Goal: Task Accomplishment & Management: Complete application form

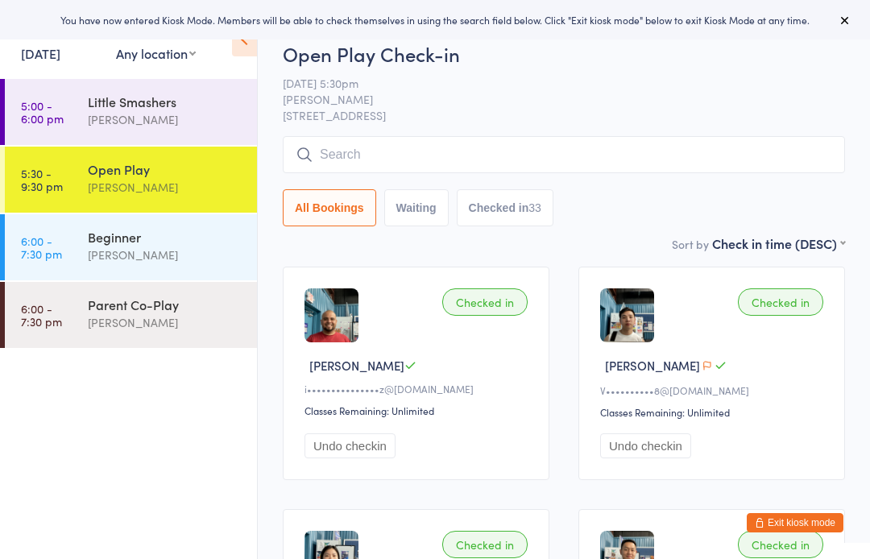
click at [825, 152] on input "search" at bounding box center [564, 154] width 563 height 37
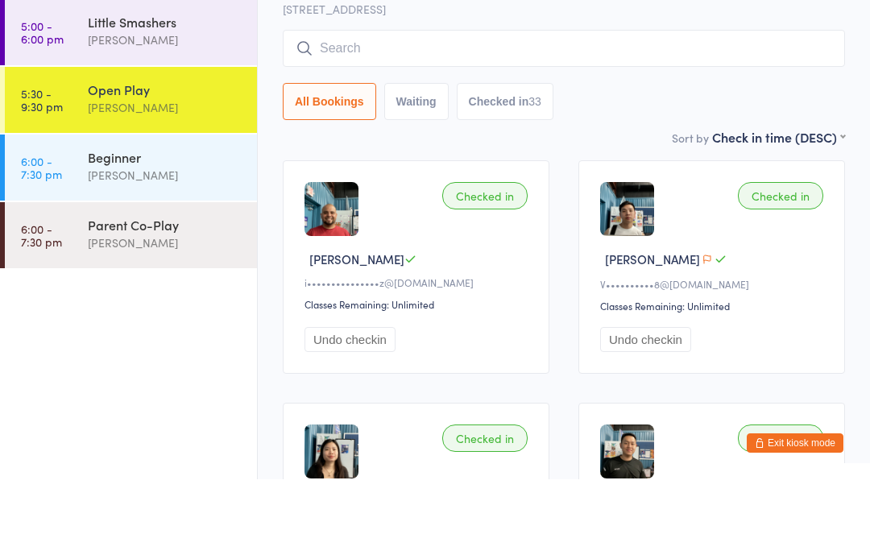
scroll to position [58, 0]
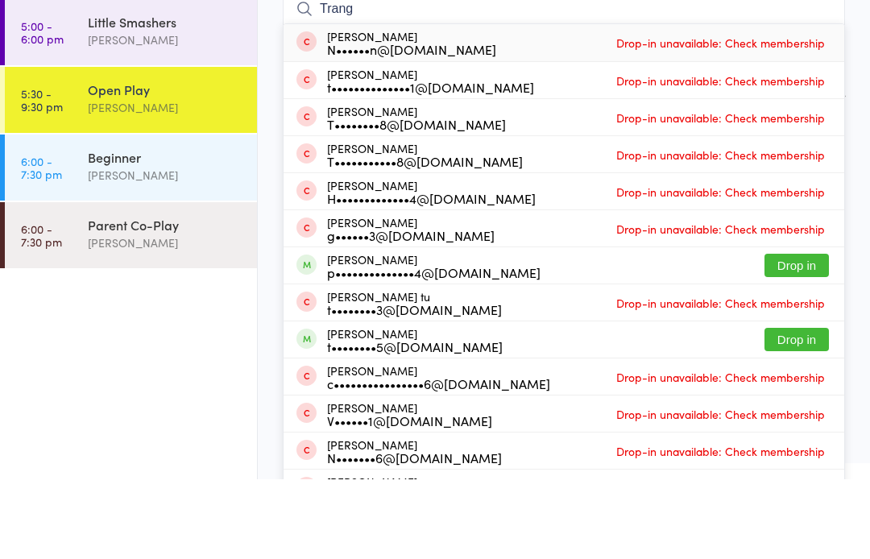
type input "Trang"
click at [822, 334] on button "Drop in" at bounding box center [797, 345] width 64 height 23
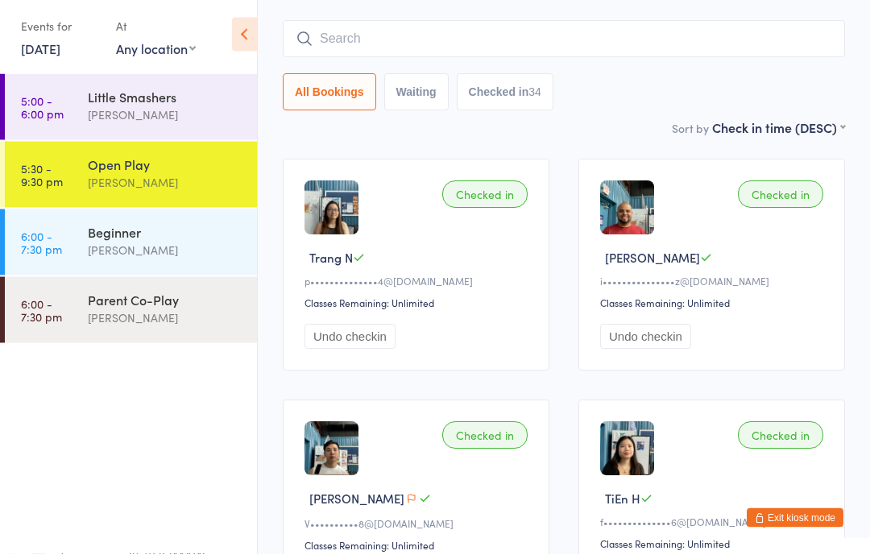
scroll to position [0, 0]
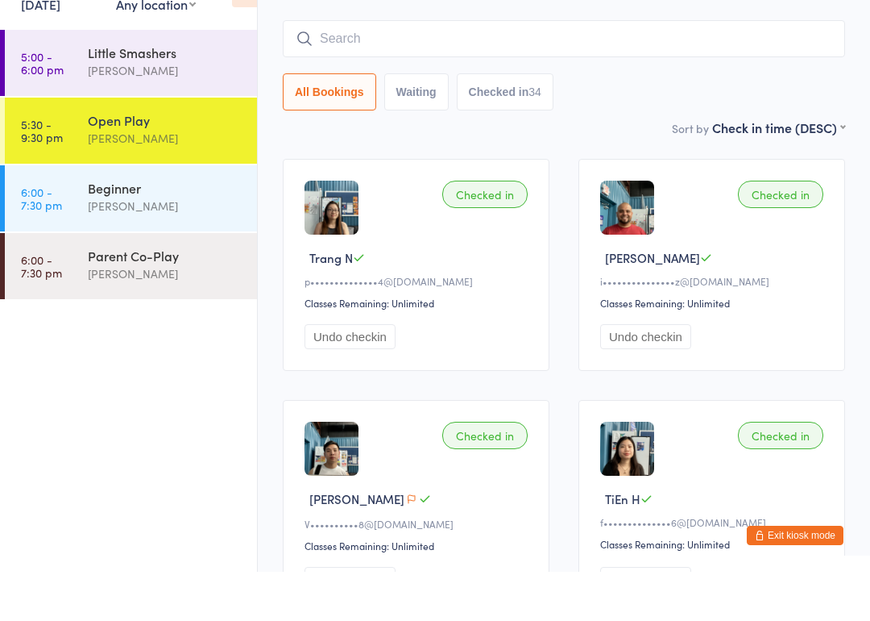
scroll to position [49, 0]
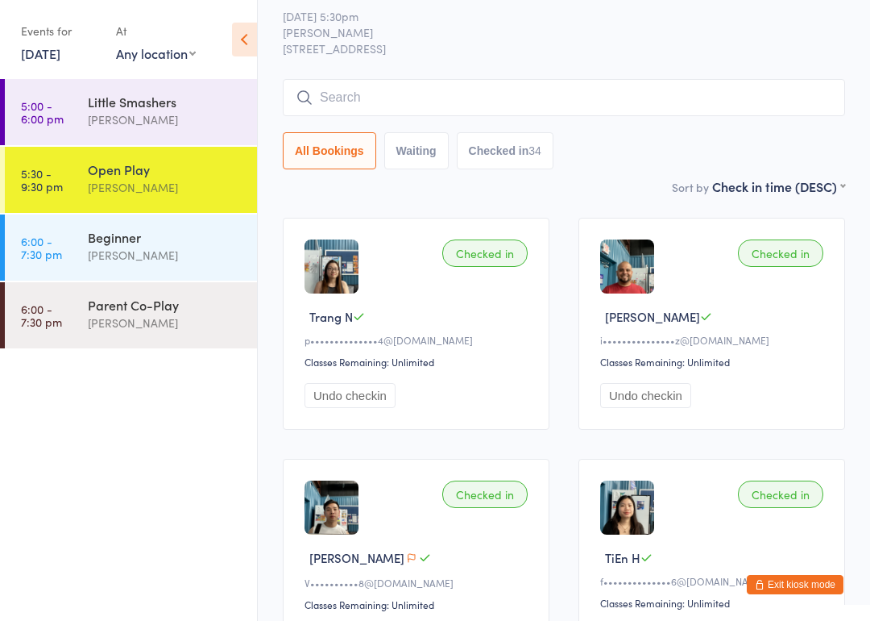
click at [832, 559] on button "Exit kiosk mode" at bounding box center [795, 584] width 97 height 19
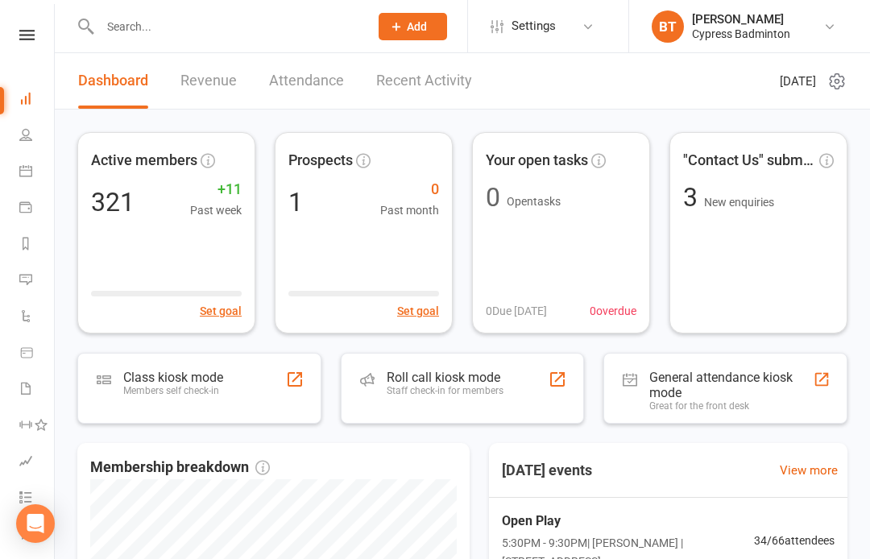
click at [36, 32] on link at bounding box center [26, 35] width 57 height 10
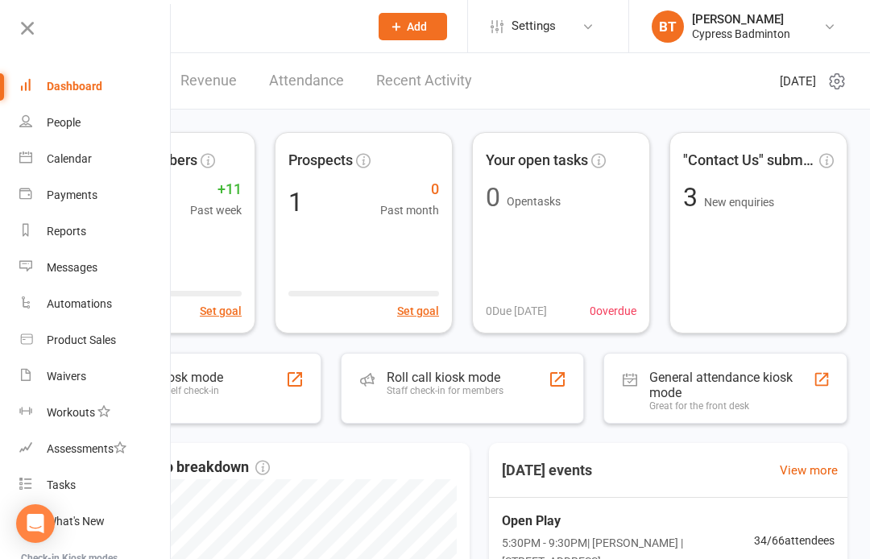
click at [73, 335] on div "Product Sales" at bounding box center [81, 340] width 69 height 13
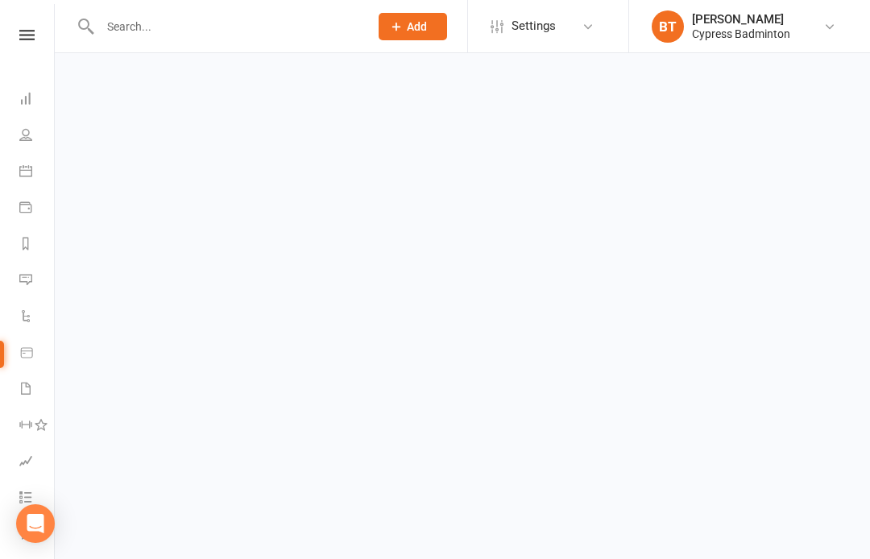
select select "100"
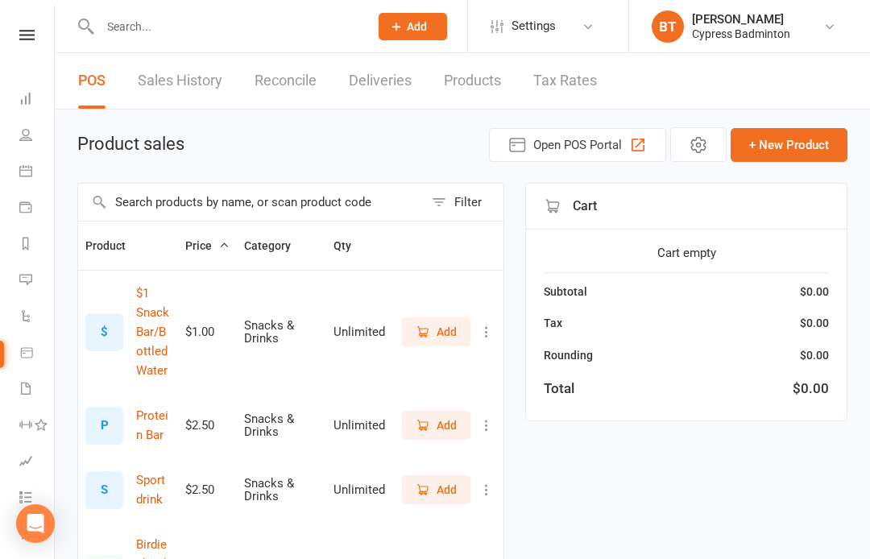
click at [165, 189] on input "text" at bounding box center [251, 202] width 346 height 37
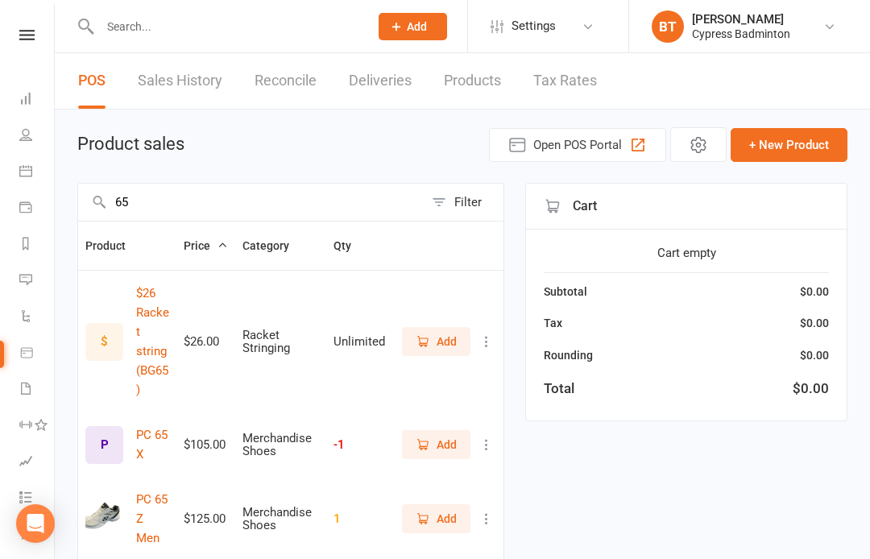
type input "6"
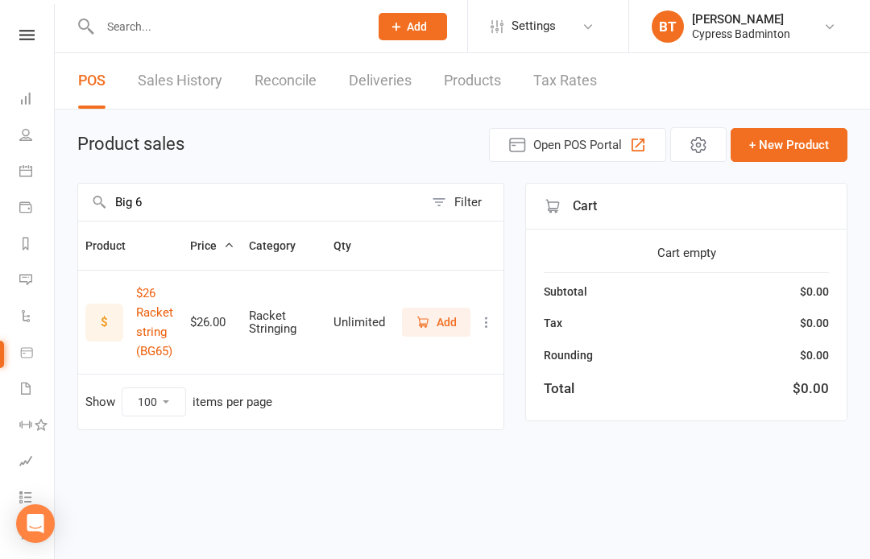
type input "Big 65"
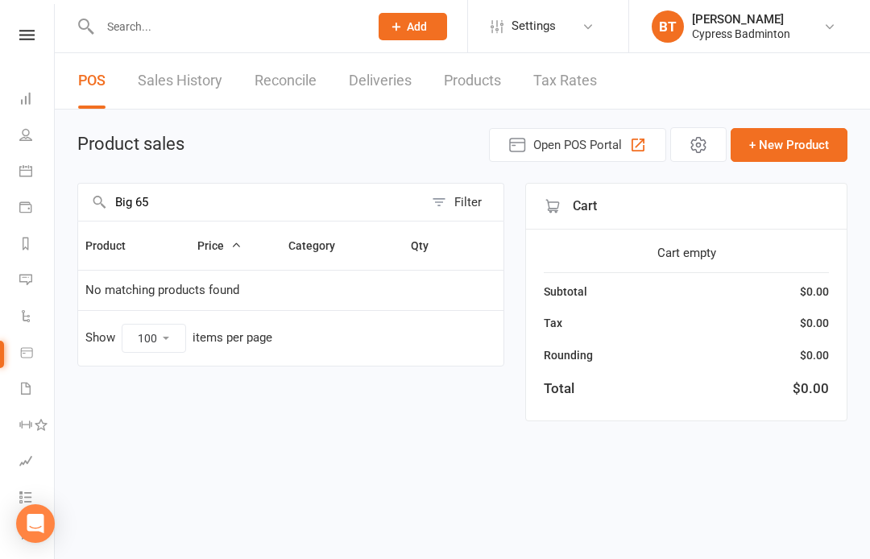
click at [479, 81] on link "Products" at bounding box center [472, 81] width 57 height 56
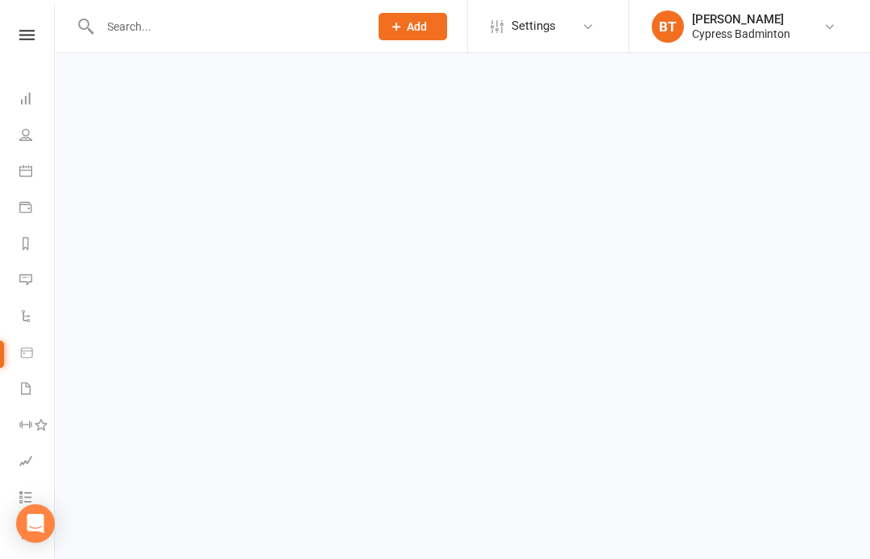
select select "50"
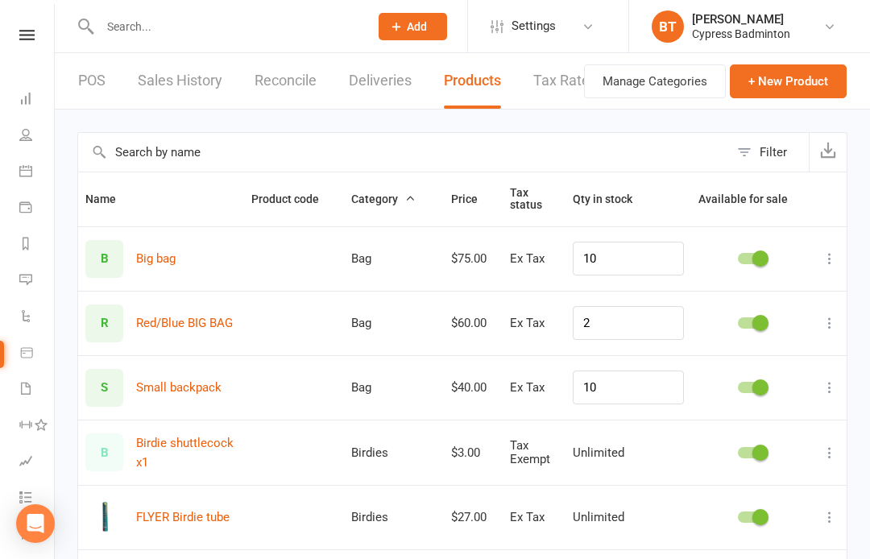
click at [206, 158] on input "text" at bounding box center [403, 152] width 651 height 39
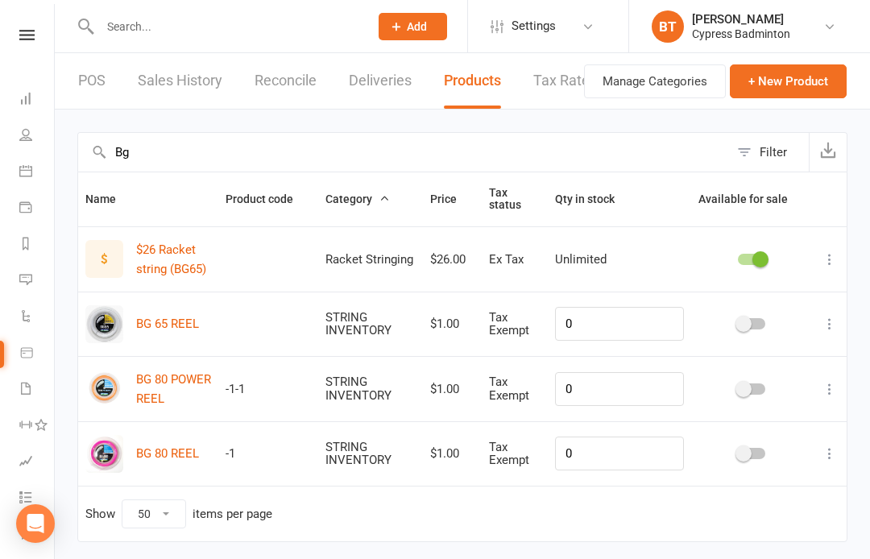
type input "Bg"
click at [834, 326] on icon at bounding box center [830, 324] width 16 height 16
click at [769, 361] on link "Edit product" at bounding box center [759, 354] width 160 height 32
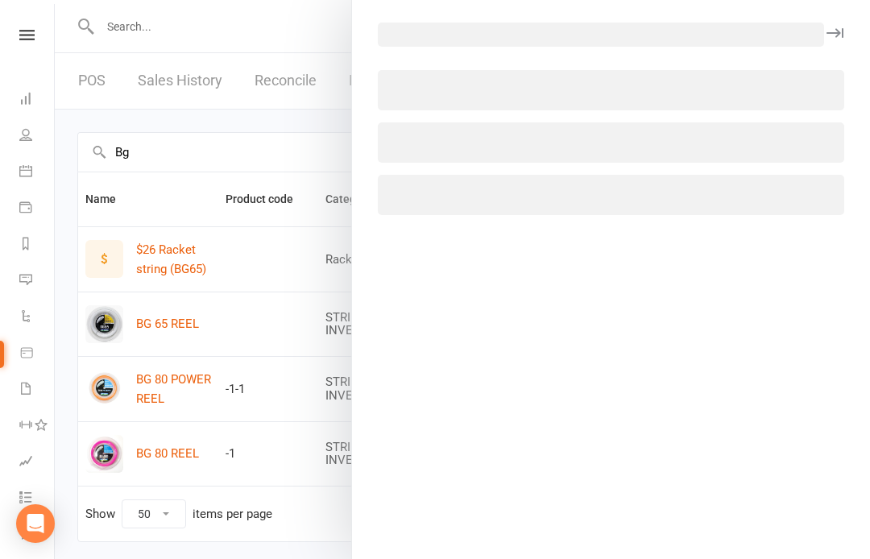
select select "3999"
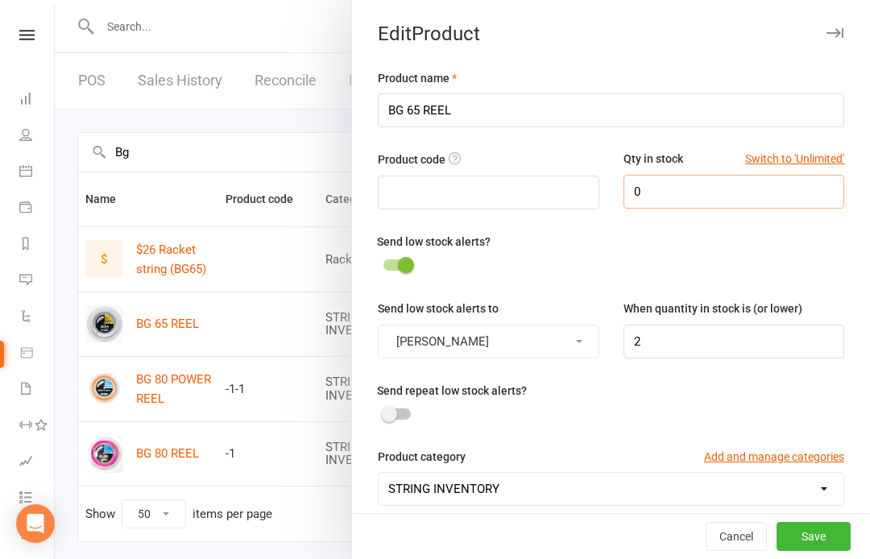
click at [678, 192] on input "0" at bounding box center [735, 192] width 222 height 34
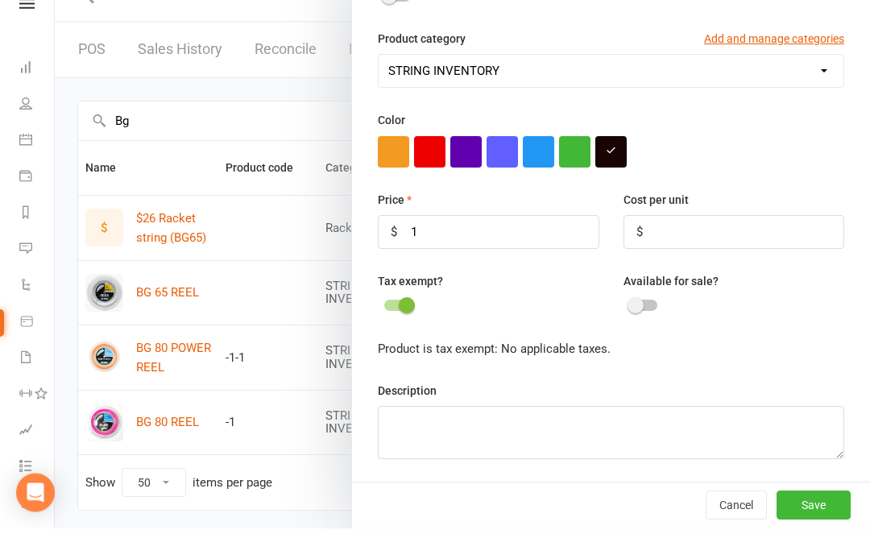
scroll to position [41, 0]
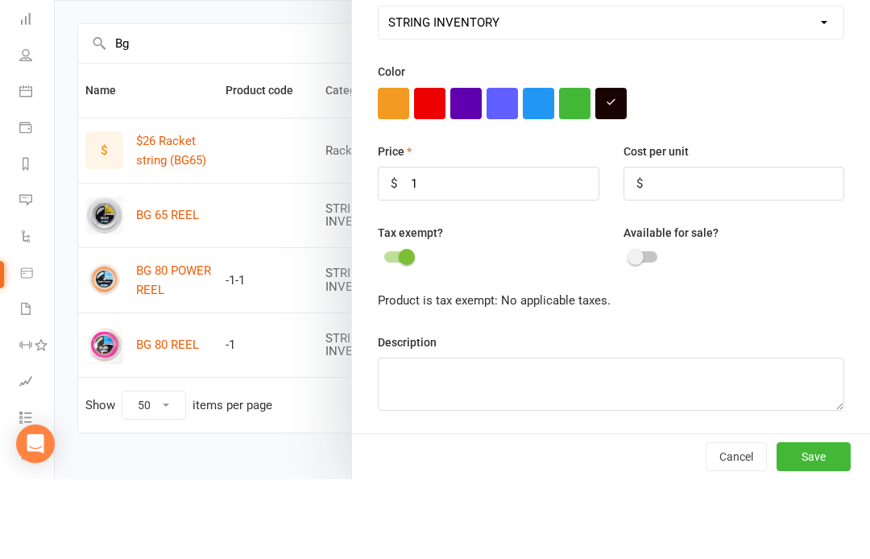
type input "3"
click at [811, 522] on button "Save" at bounding box center [814, 536] width 74 height 29
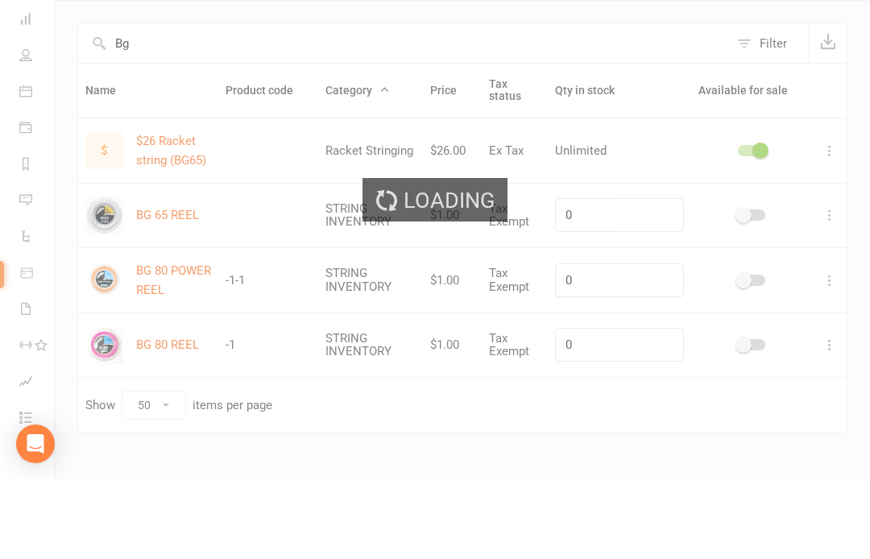
type input "3"
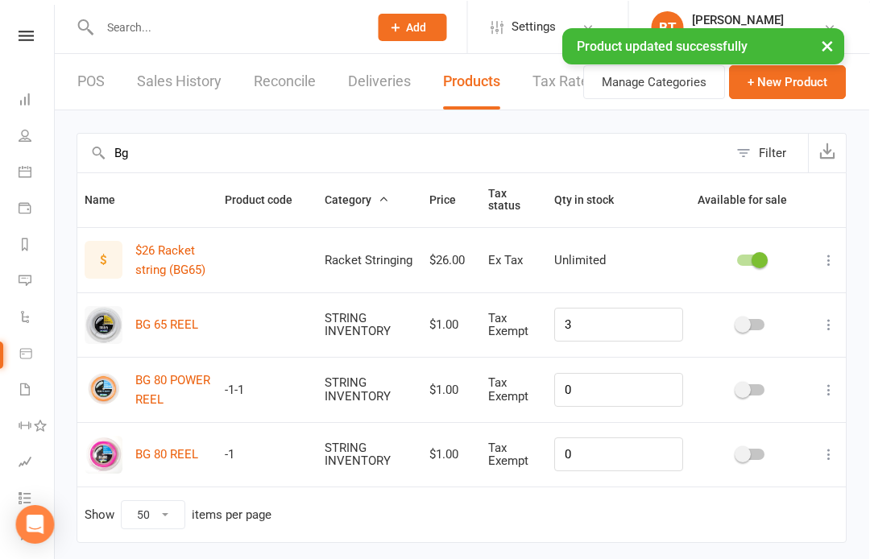
scroll to position [0, 10]
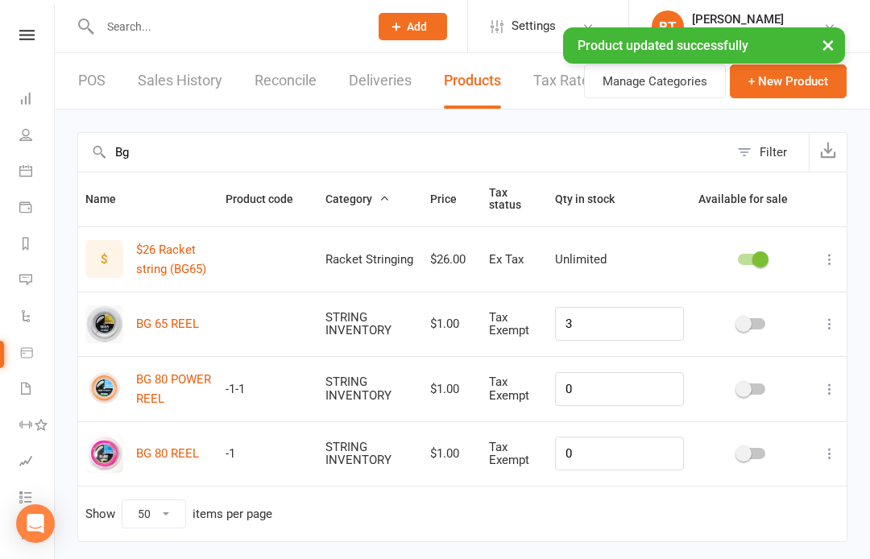
click at [83, 75] on link "POS" at bounding box center [91, 81] width 27 height 56
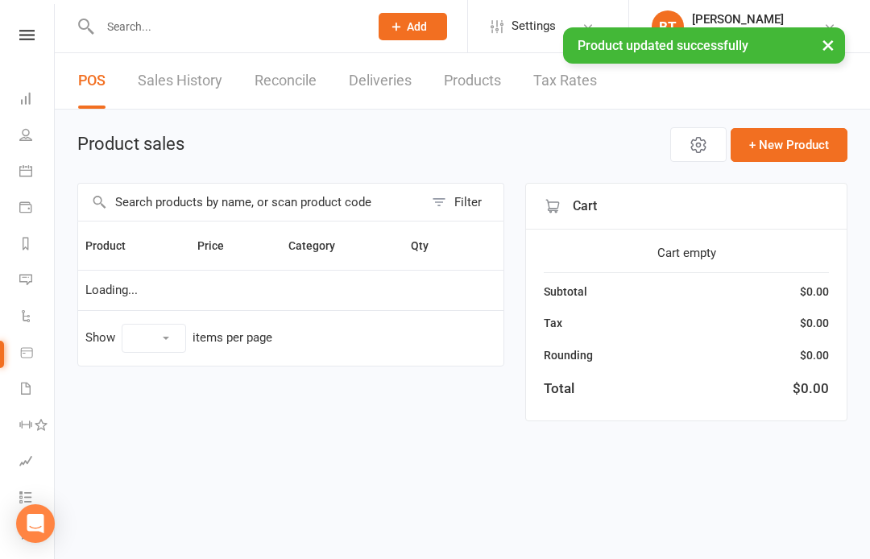
select select "100"
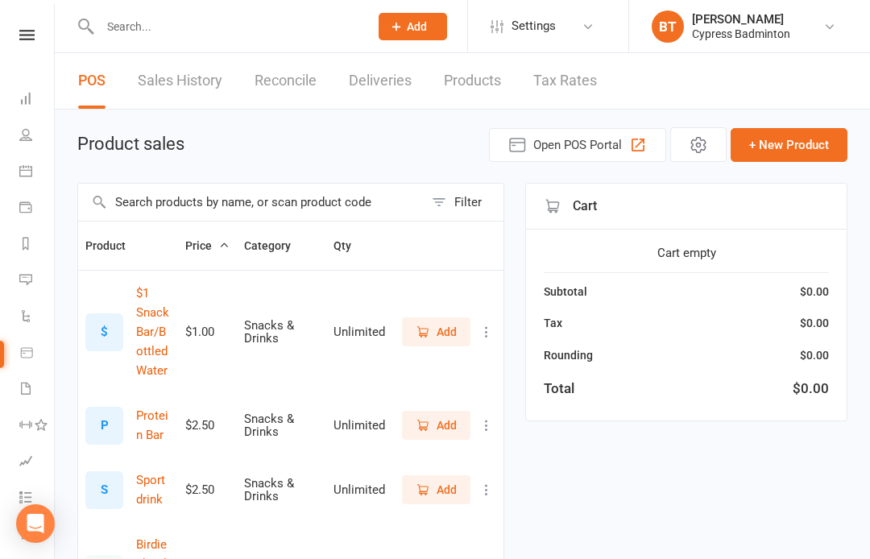
click at [151, 213] on input "text" at bounding box center [251, 202] width 346 height 37
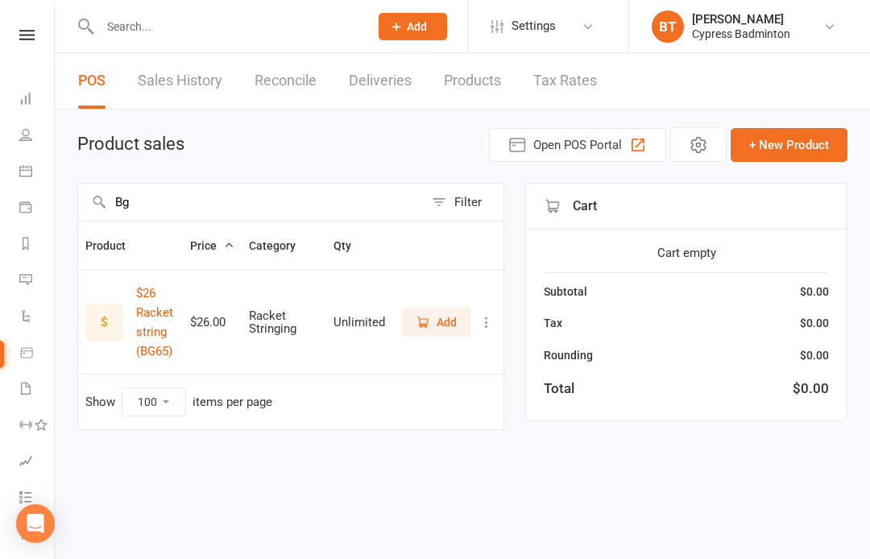
type input "B"
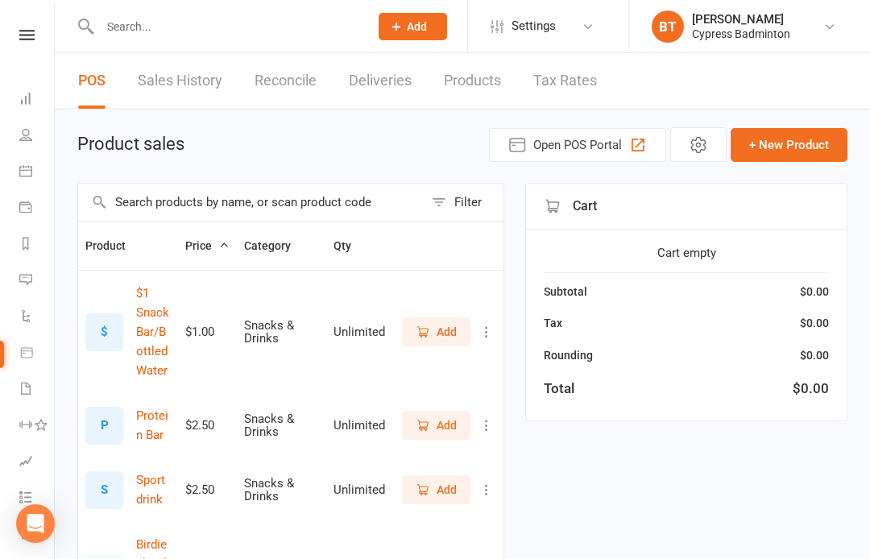
click at [473, 76] on link "Products" at bounding box center [472, 81] width 57 height 56
select select "50"
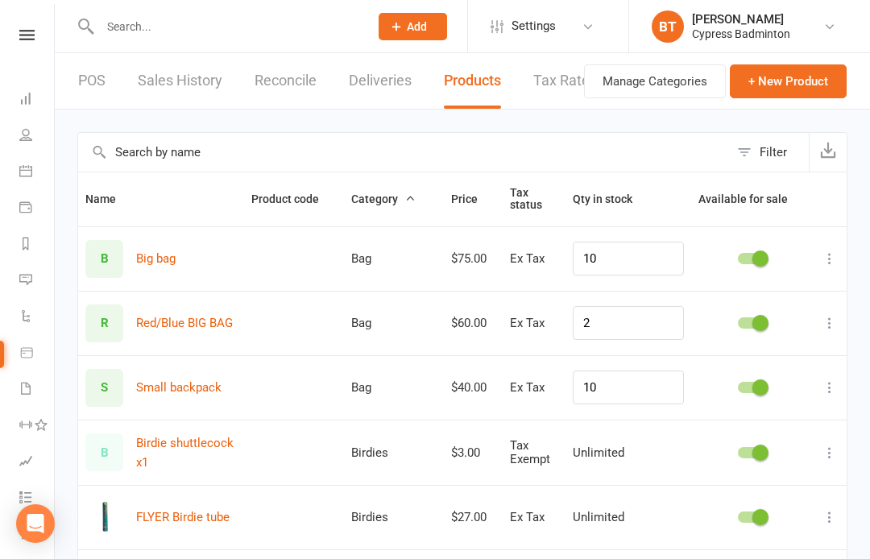
click at [170, 74] on link "Sales History" at bounding box center [180, 81] width 85 height 56
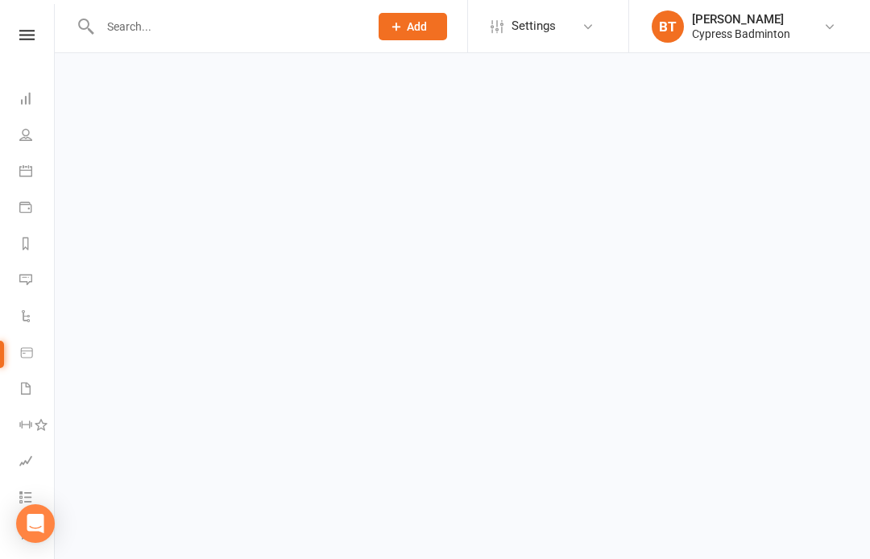
select select "100"
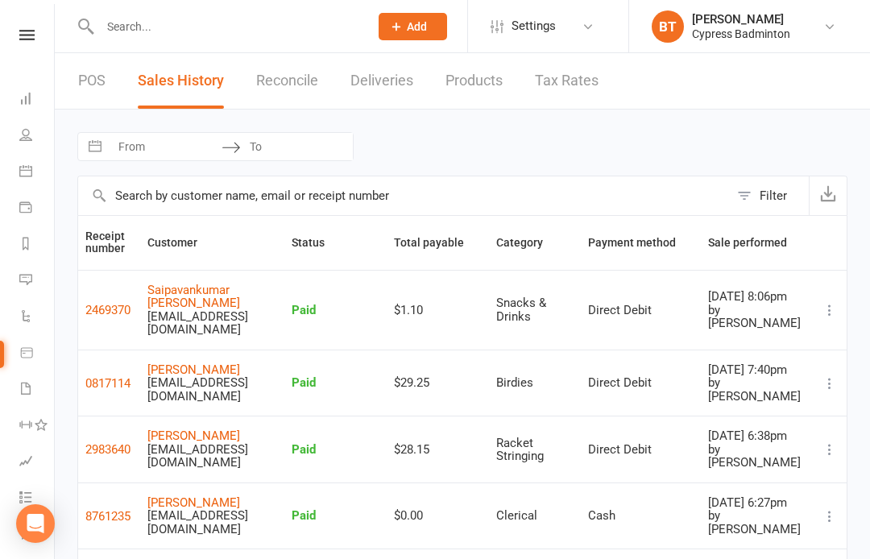
click at [231, 34] on input "text" at bounding box center [226, 26] width 263 height 23
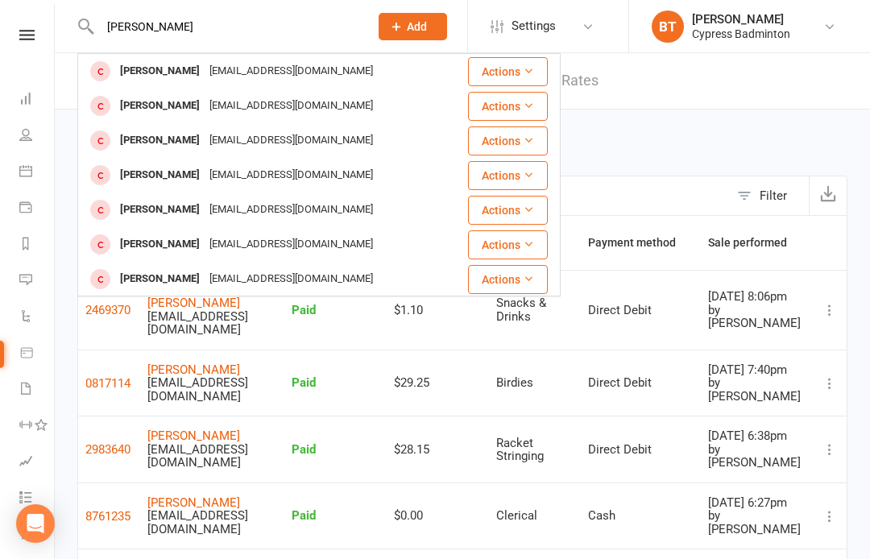
type input "Haritha"
click at [276, 114] on div "Haritha2247@gmail.com" at bounding box center [291, 105] width 173 height 23
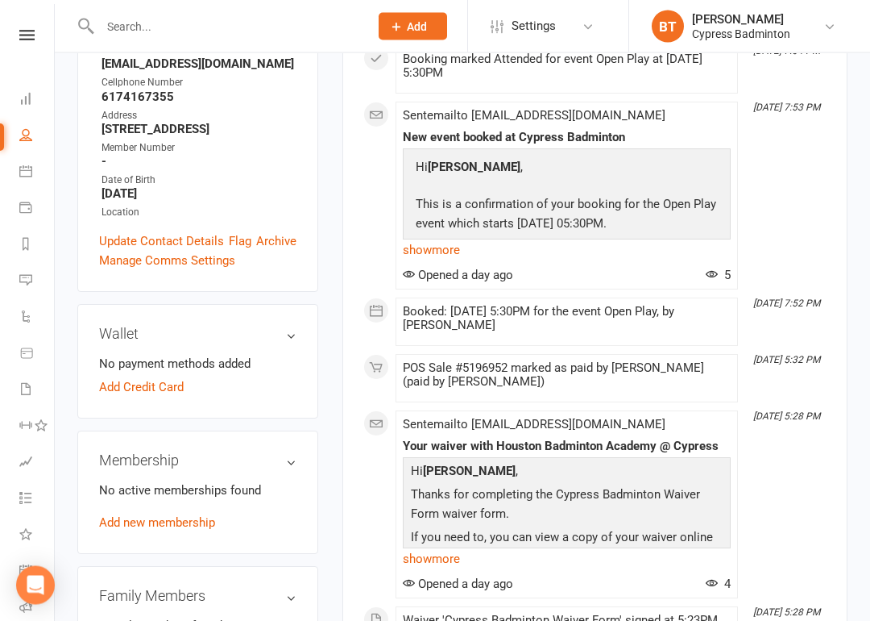
scroll to position [304, 0]
click at [206, 514] on link "Add new membership" at bounding box center [157, 521] width 116 height 15
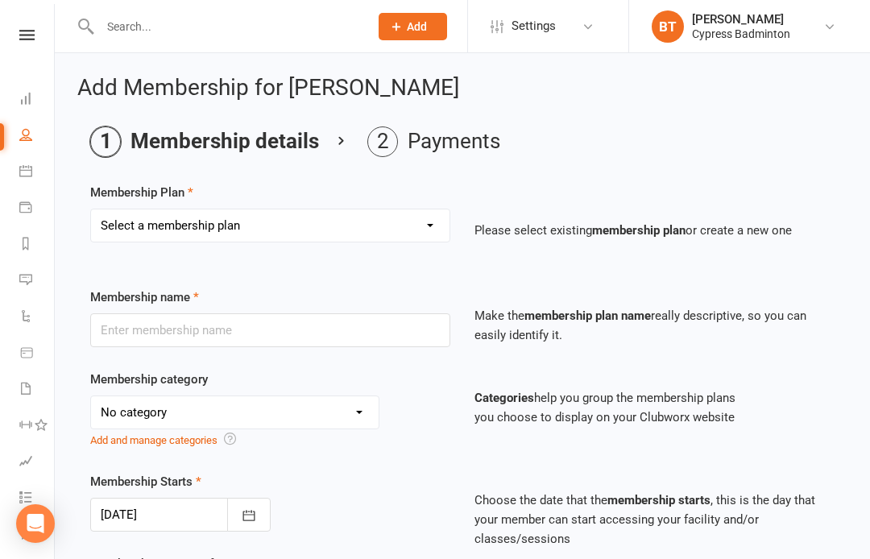
click at [283, 240] on select "Select a membership plan Create new Membership Plan walk-in 1 visit pass walk-i…" at bounding box center [270, 226] width 359 height 32
select select "3"
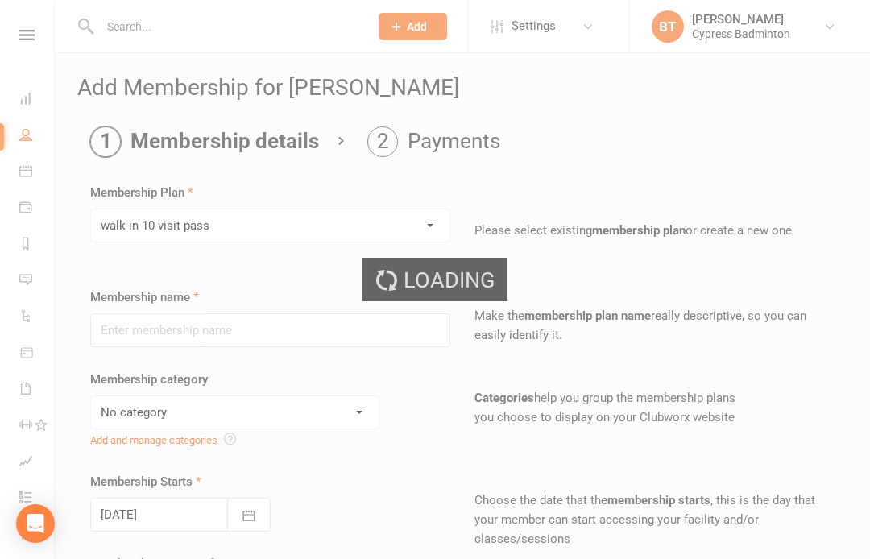
type input "walk-in 10 visit pass"
select select "29"
type input "3"
select select "2"
type input "10"
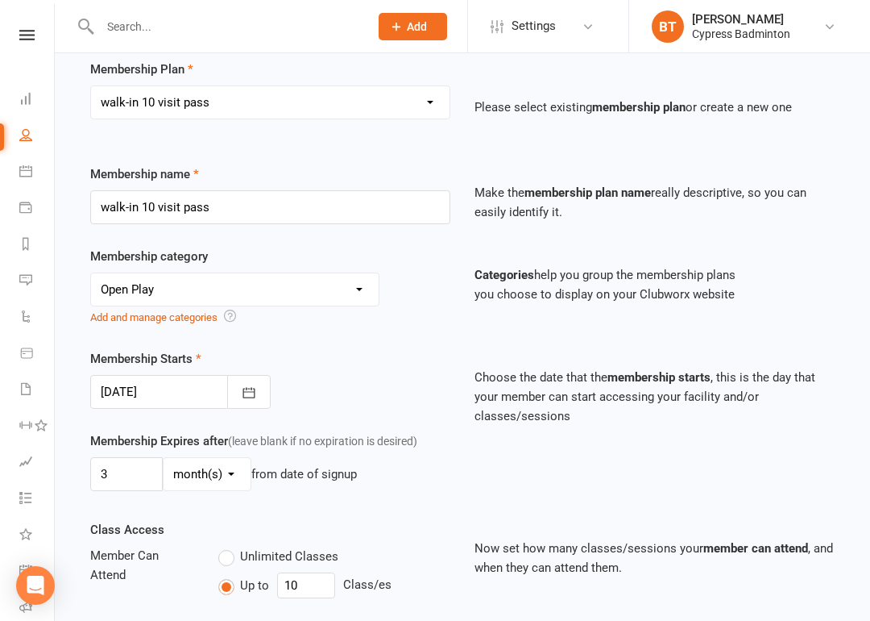
scroll to position [133, 0]
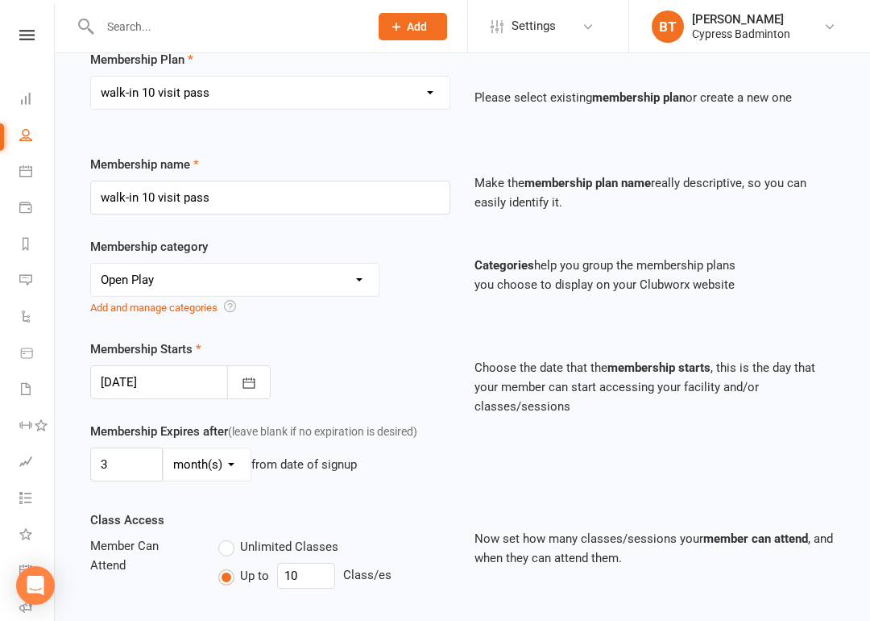
click at [268, 386] on button "button" at bounding box center [249, 382] width 44 height 34
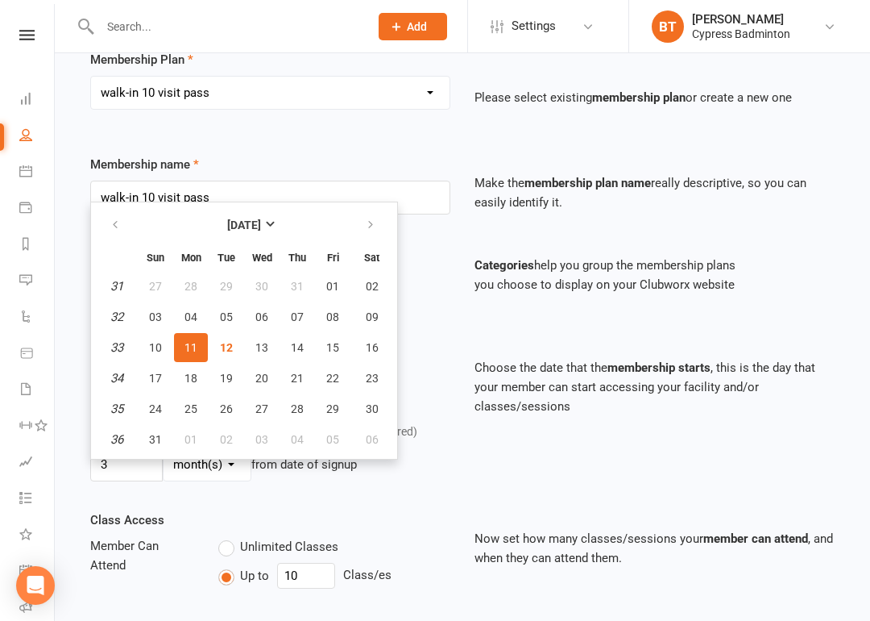
click at [191, 343] on span "11" at bounding box center [191, 347] width 13 height 13
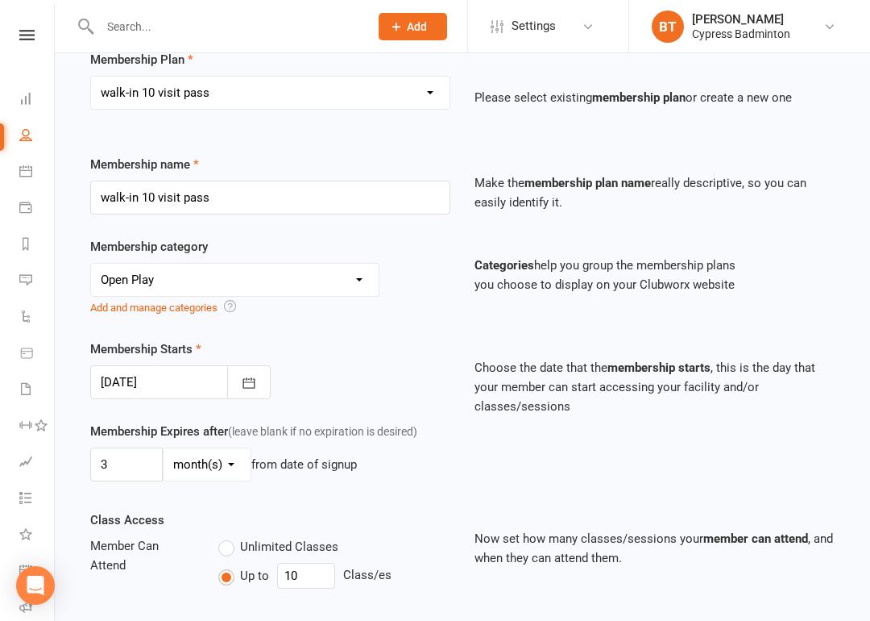
type input "11 Aug 2025"
click at [314, 559] on input "10" at bounding box center [306, 576] width 58 height 26
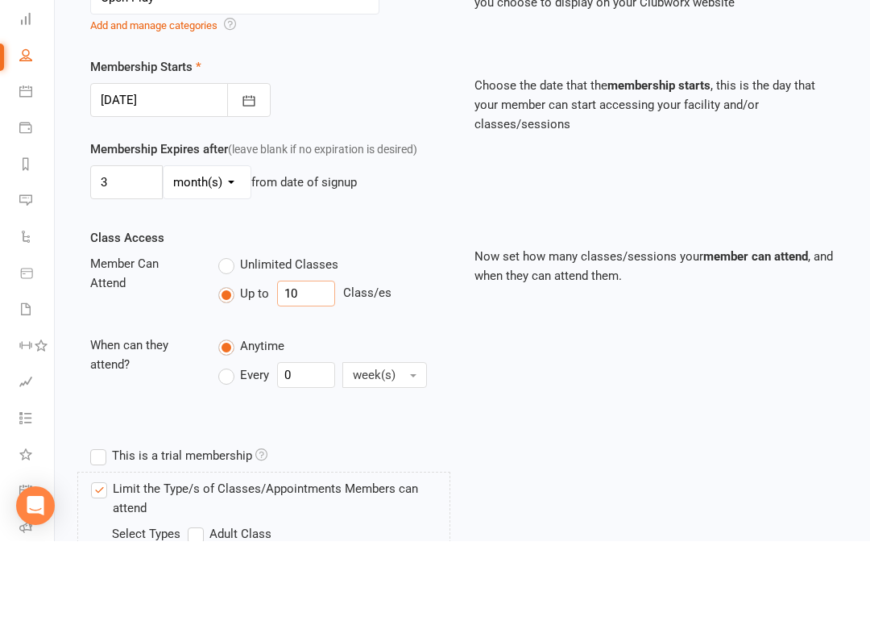
type input "1"
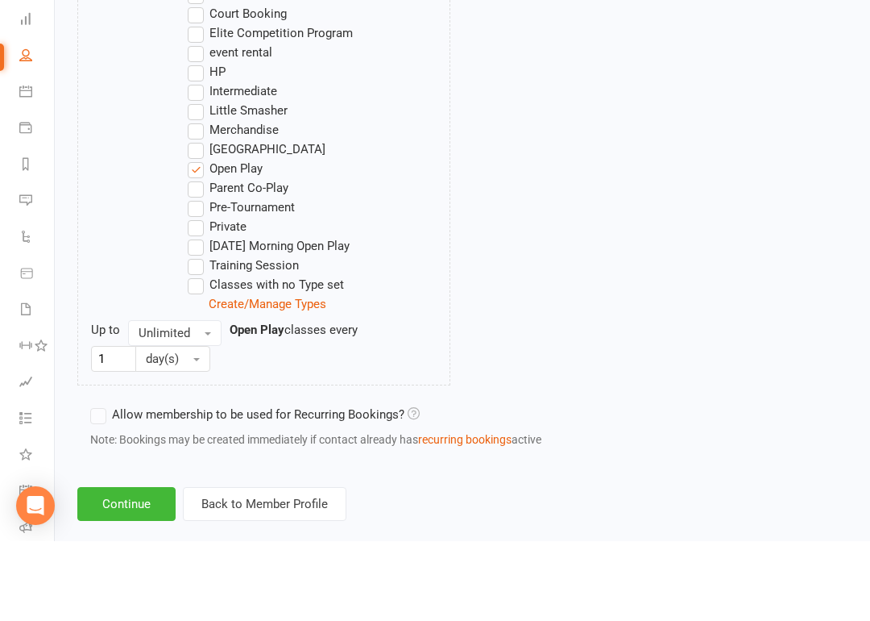
scroll to position [990, 0]
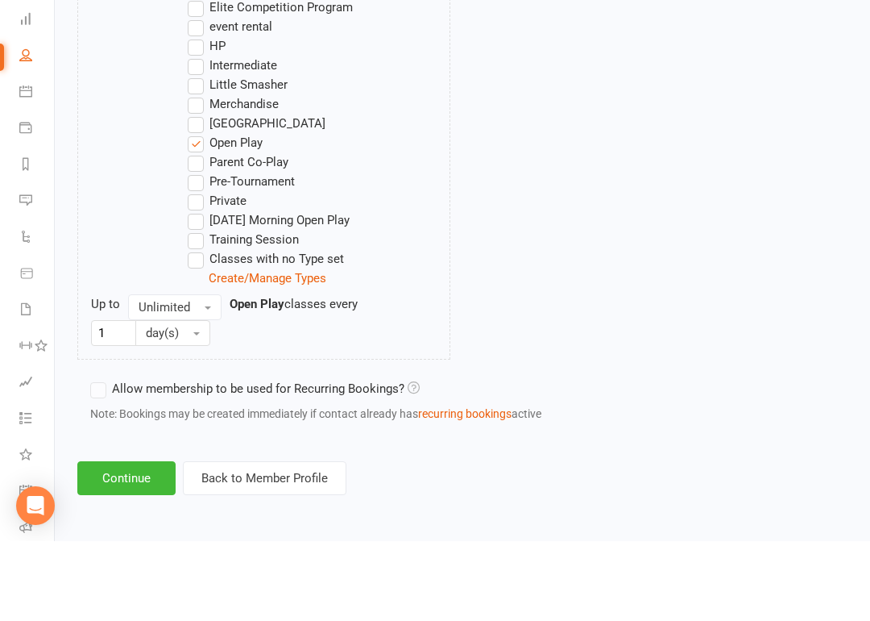
type input "9"
click at [117, 541] on button "Continue" at bounding box center [126, 558] width 98 height 34
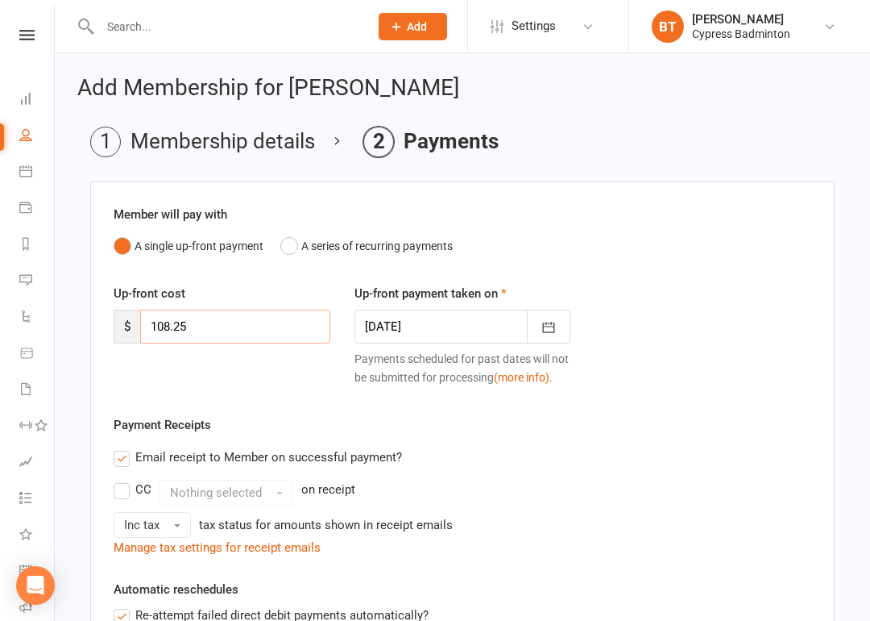
click at [236, 324] on input "108.25" at bounding box center [235, 326] width 190 height 34
type input "1"
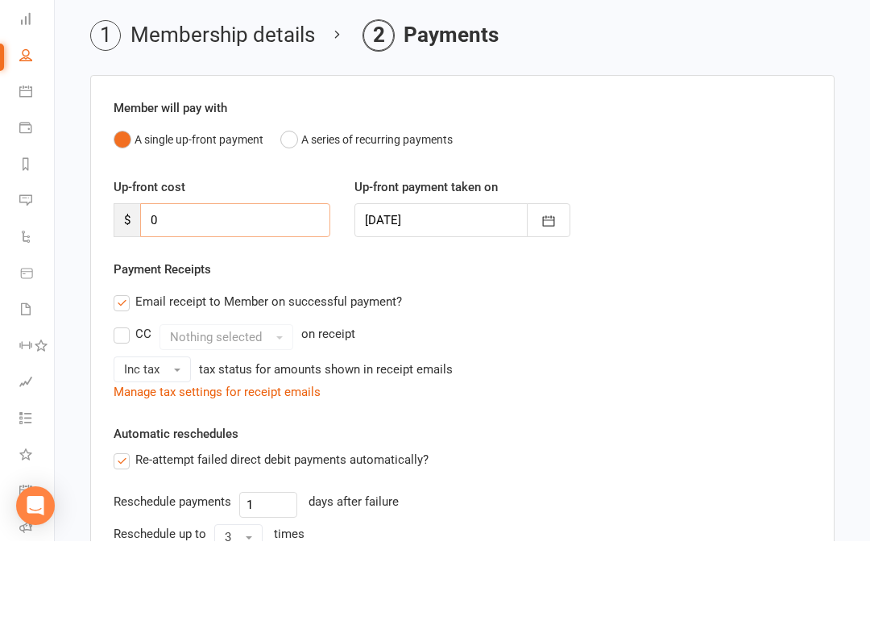
scroll to position [334, 0]
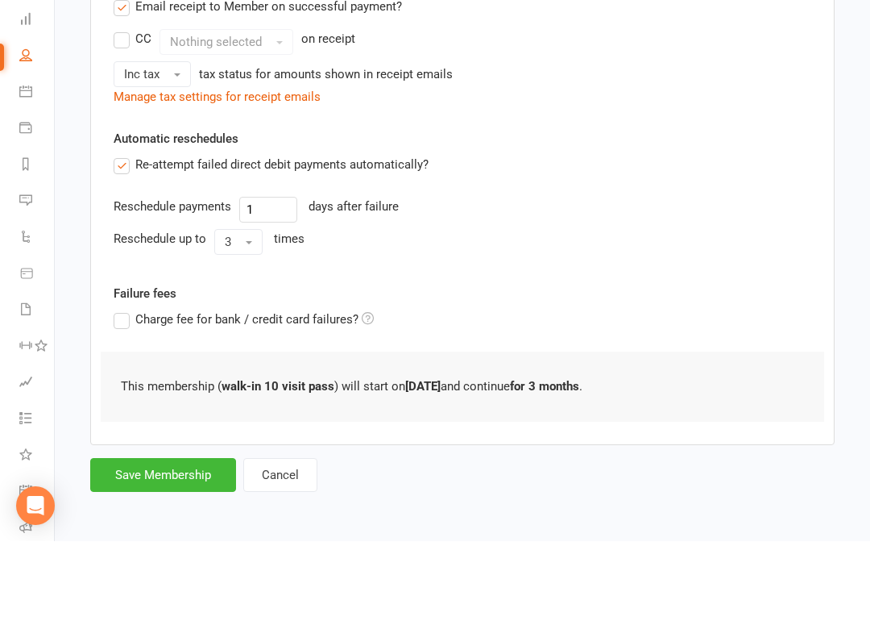
type input "0"
click at [122, 538] on button "Save Membership" at bounding box center [163, 555] width 146 height 34
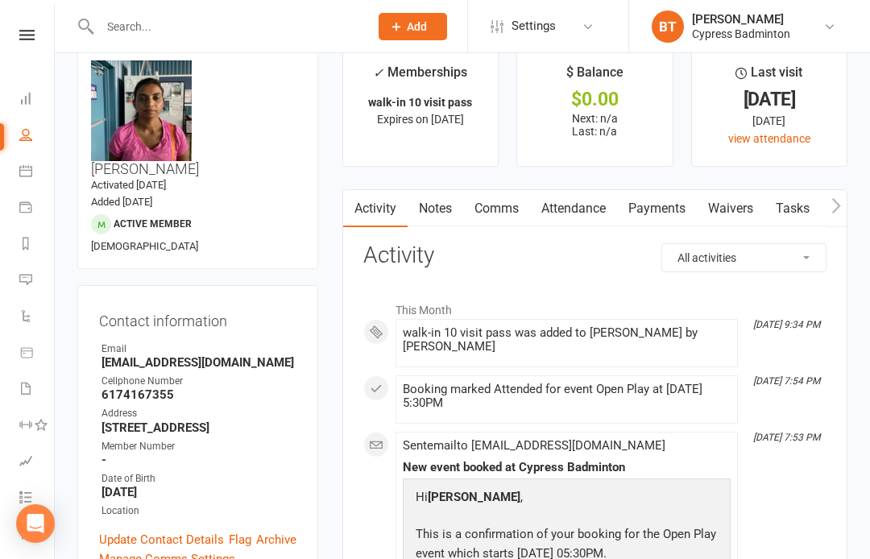
scroll to position [28, 0]
click at [134, 27] on input "text" at bounding box center [226, 26] width 263 height 23
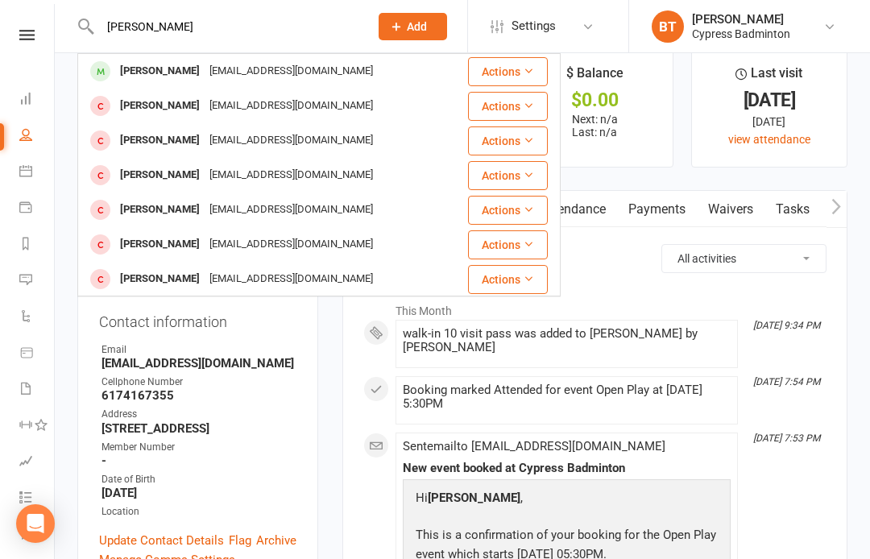
type input "Sunitha"
click at [156, 72] on div "Sunitha Udugula" at bounding box center [159, 71] width 89 height 23
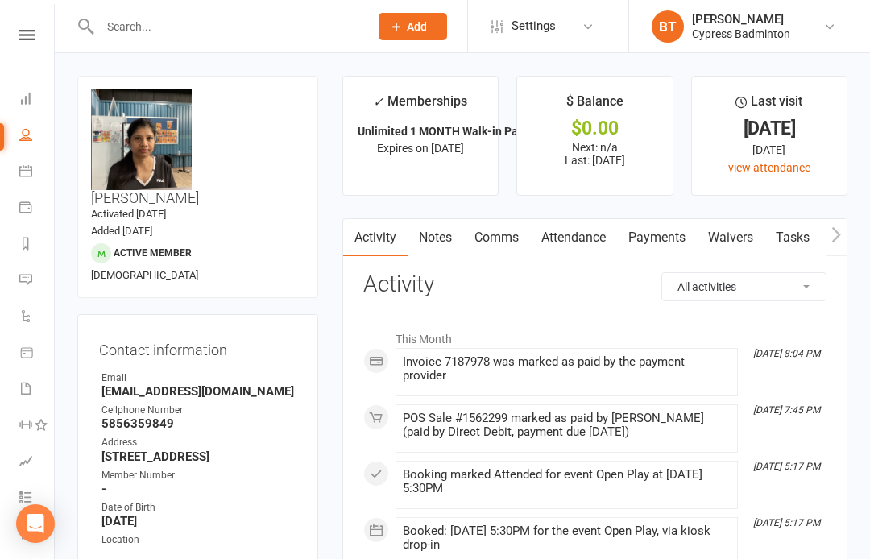
click at [24, 31] on icon at bounding box center [26, 35] width 15 height 10
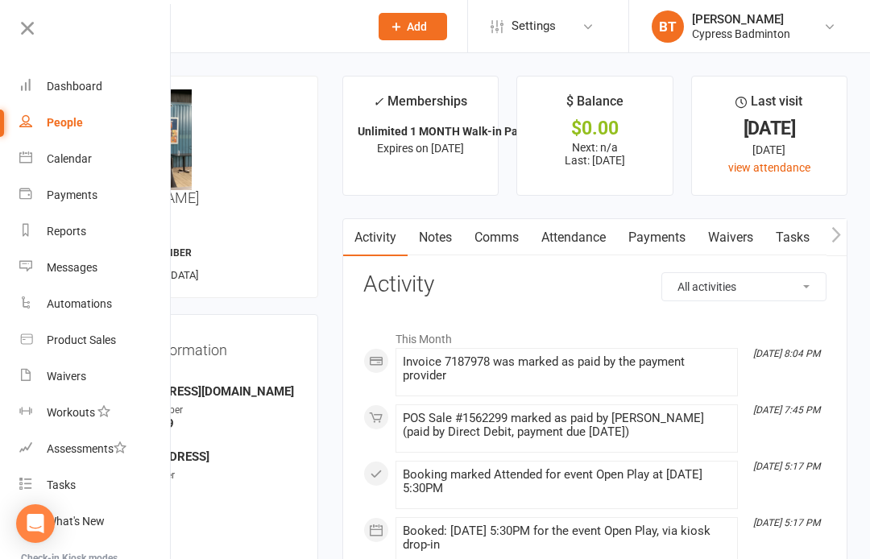
click at [80, 342] on div "Product Sales" at bounding box center [81, 340] width 69 height 13
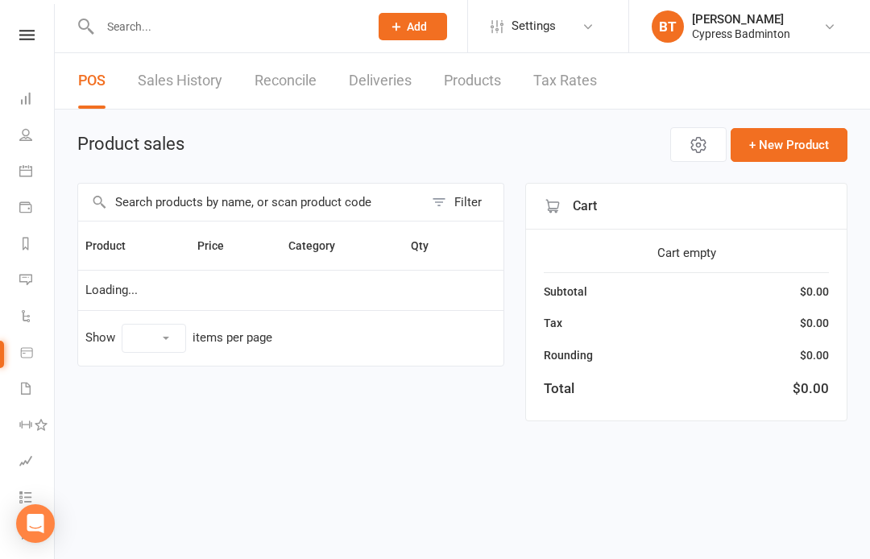
select select "100"
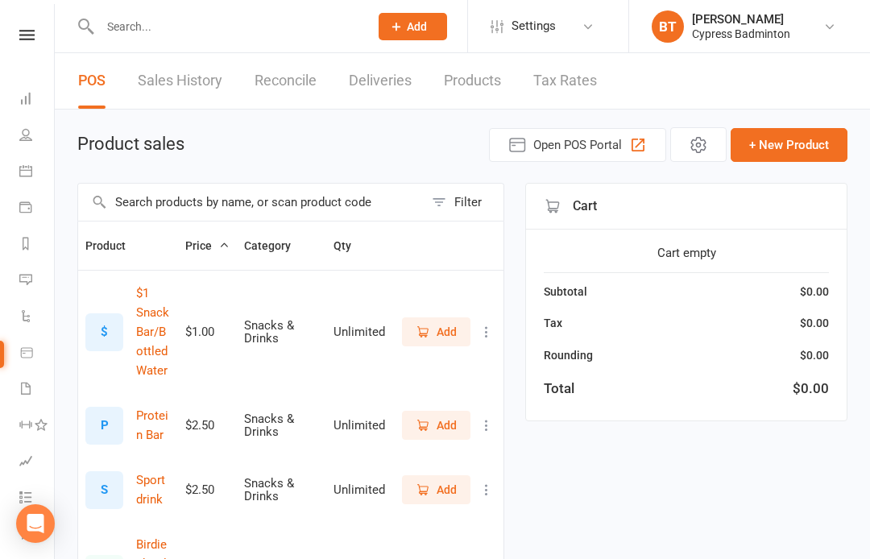
click at [176, 77] on link "Sales History" at bounding box center [180, 81] width 85 height 56
select select "100"
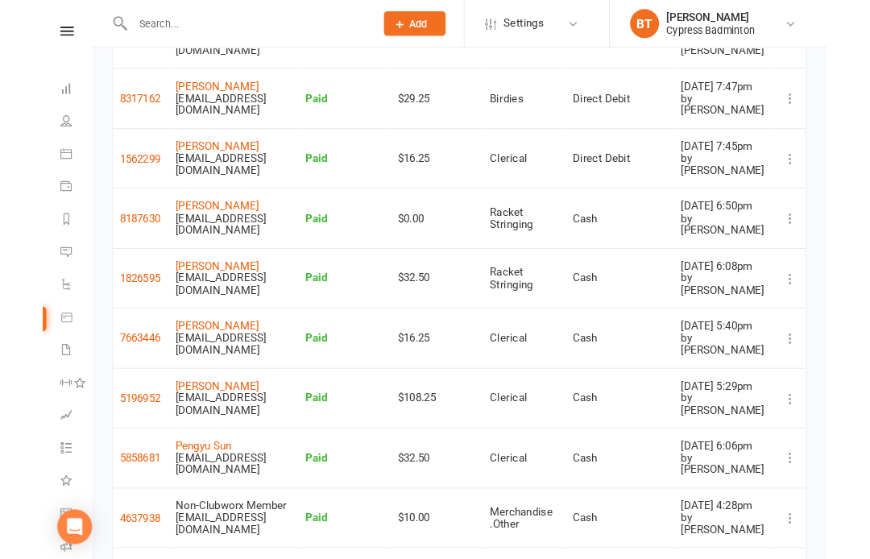
scroll to position [607, 0]
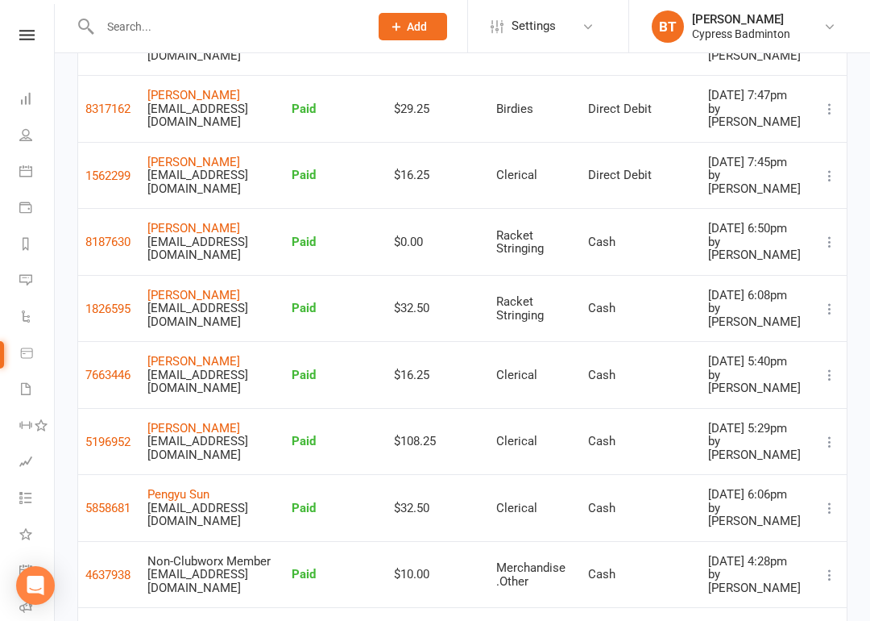
click at [194, 408] on td "Haritha Karumanchi coach.tahtat@gmail.com" at bounding box center [212, 441] width 144 height 67
click at [187, 421] on link "Haritha Karumanchi" at bounding box center [193, 428] width 93 height 15
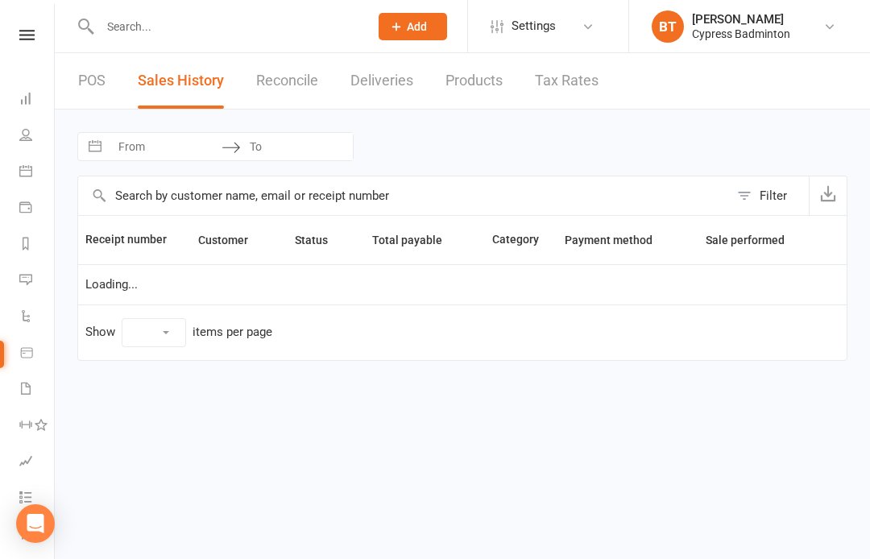
select select "100"
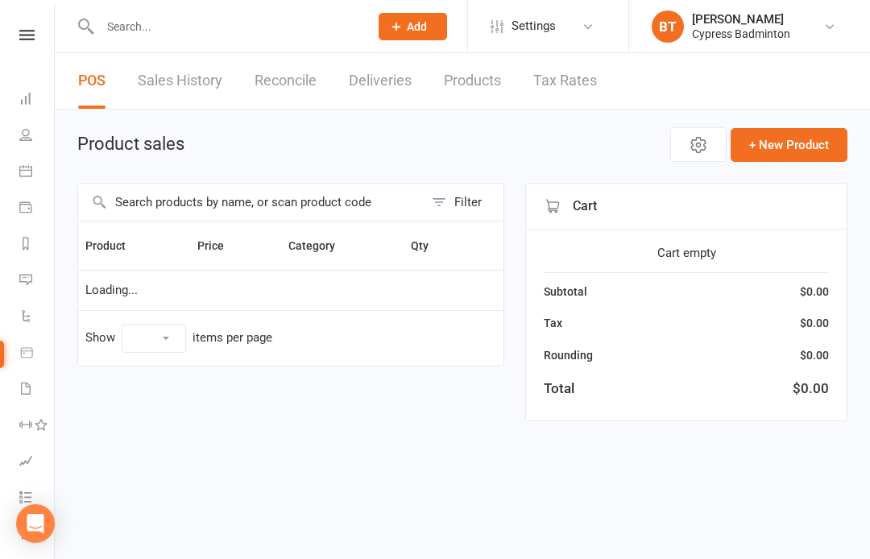
select select "100"
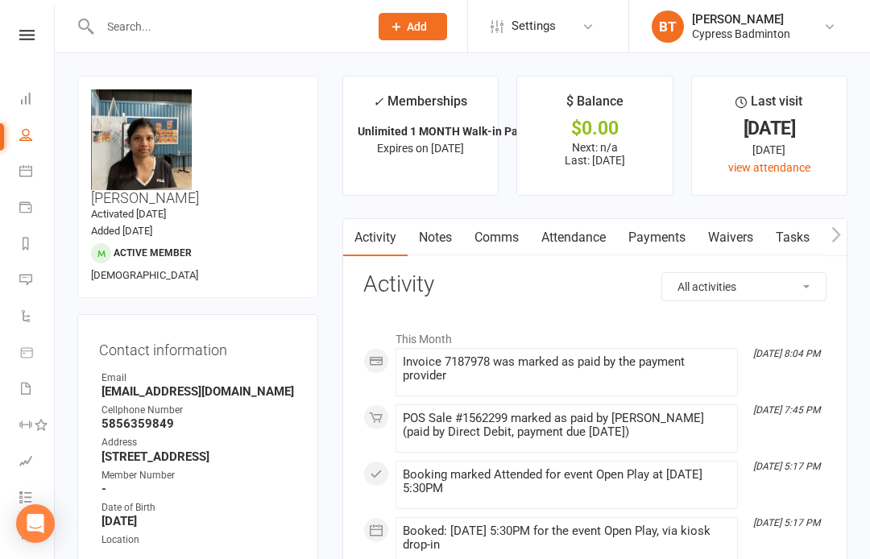
click at [665, 249] on link "Payments" at bounding box center [657, 237] width 80 height 37
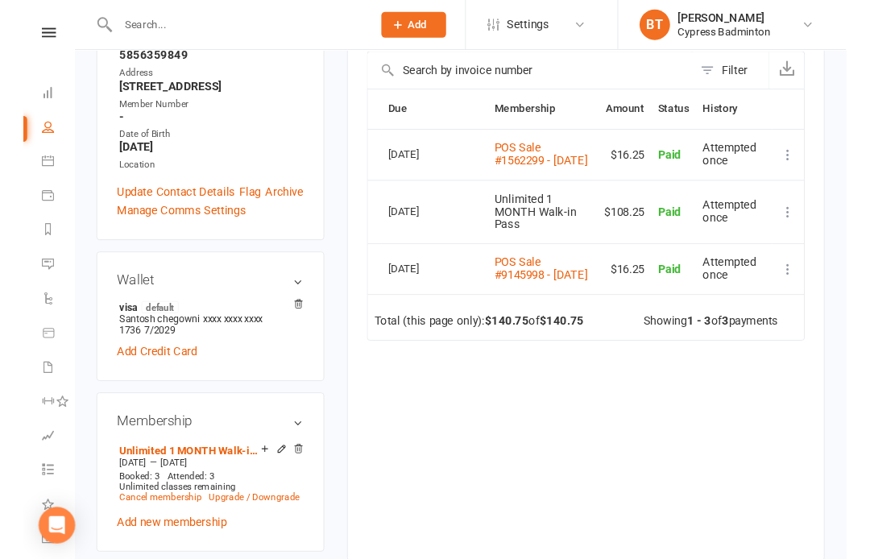
scroll to position [397, 0]
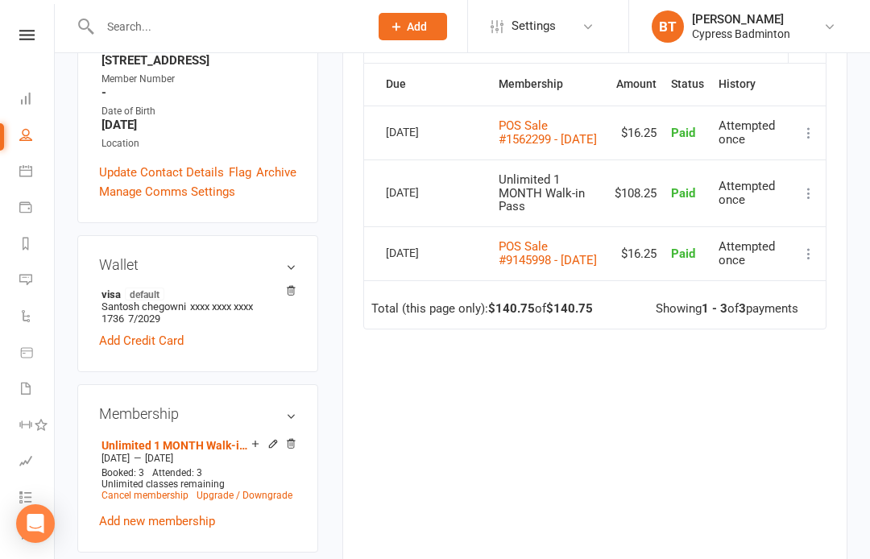
click at [163, 0] on div at bounding box center [217, 26] width 280 height 52
click at [189, 27] on input "text" at bounding box center [226, 26] width 263 height 23
click at [164, 24] on input "text" at bounding box center [226, 26] width 263 height 23
click at [152, 28] on input "text" at bounding box center [226, 26] width 263 height 23
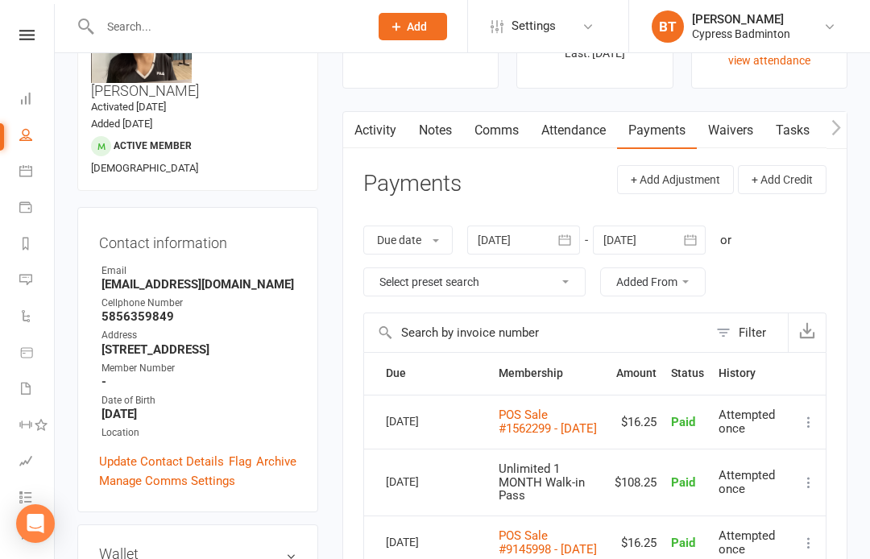
scroll to position [0, 0]
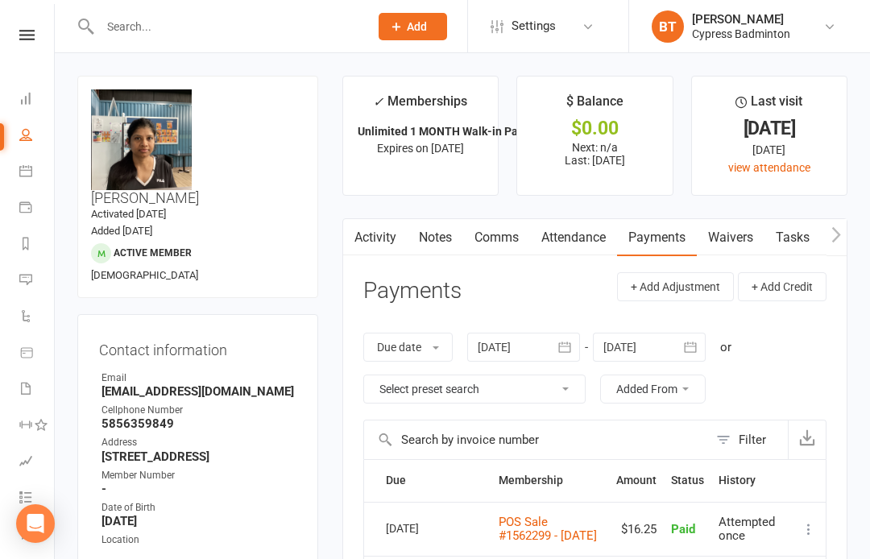
click at [160, 31] on input "text" at bounding box center [226, 26] width 263 height 23
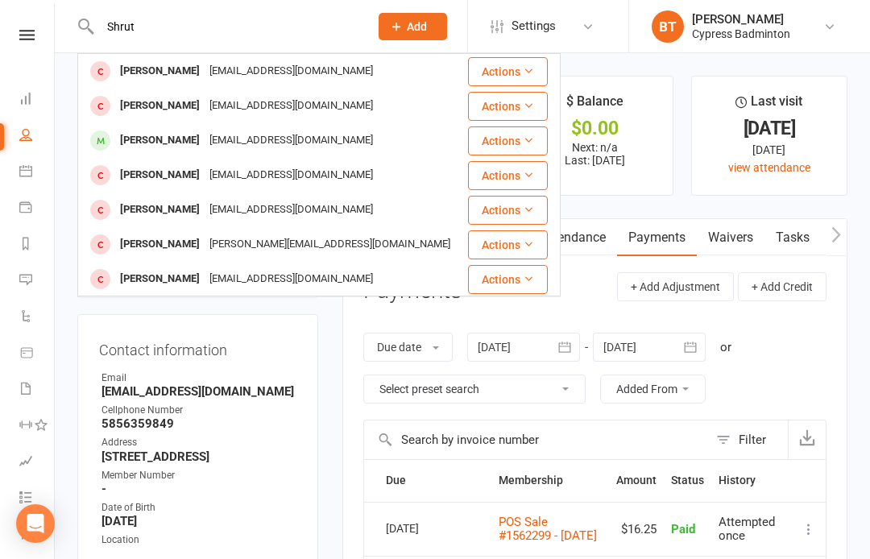
type input "Shrut"
click at [205, 130] on div "Thotashruthi5@gmail.com" at bounding box center [291, 140] width 173 height 23
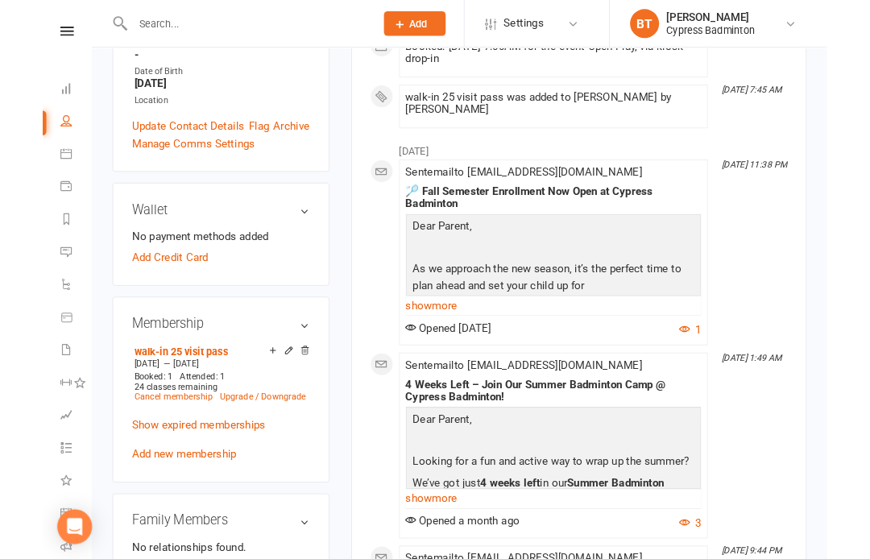
scroll to position [488, 0]
